Goal: Obtain resource: Obtain resource

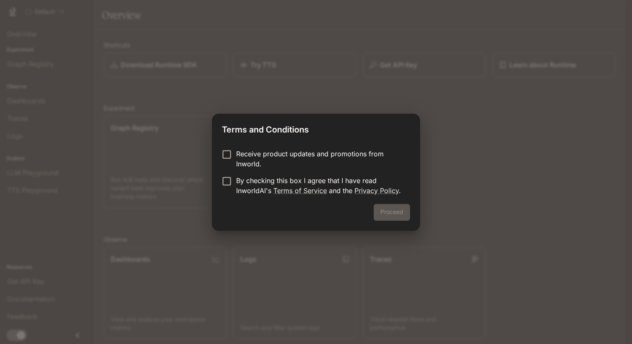
click at [405, 217] on div "Proceed" at bounding box center [316, 217] width 208 height 27
click at [362, 179] on p "By checking this box I agree that I have read InworldAI's Terms of Service and …" at bounding box center [319, 186] width 167 height 20
click at [389, 212] on button "Proceed" at bounding box center [392, 212] width 36 height 17
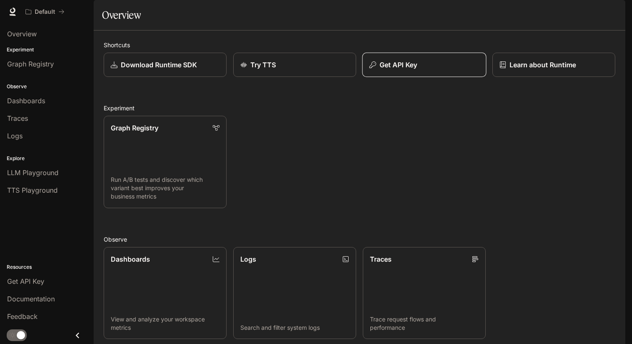
click at [396, 77] on button "Get API Key" at bounding box center [425, 65] width 124 height 25
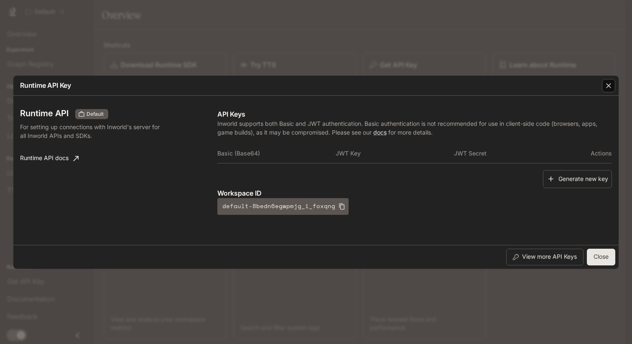
click at [609, 82] on icon "button" at bounding box center [609, 86] width 8 height 8
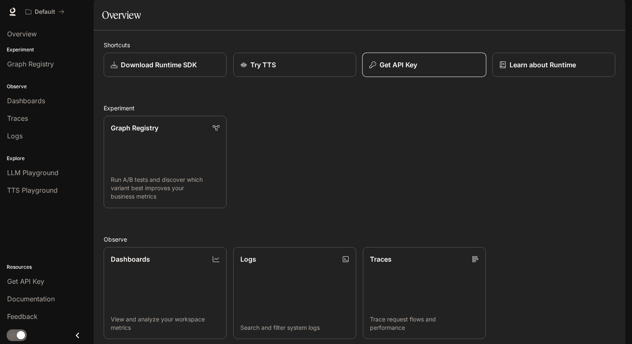
click at [397, 70] on p "Get API Key" at bounding box center [399, 65] width 38 height 10
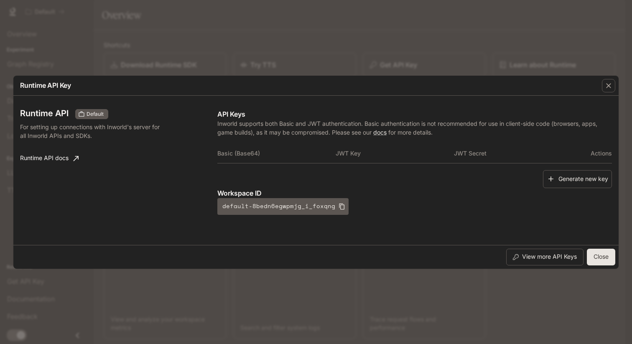
click at [64, 159] on link "Runtime API docs" at bounding box center [49, 158] width 65 height 17
click at [610, 79] on div "button" at bounding box center [608, 85] width 13 height 13
